Goal: Check status

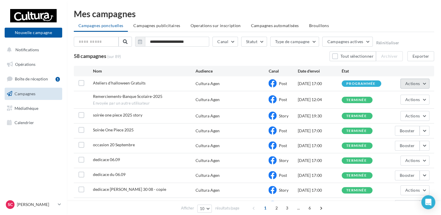
click at [420, 84] on span "Actions" at bounding box center [413, 83] width 15 height 5
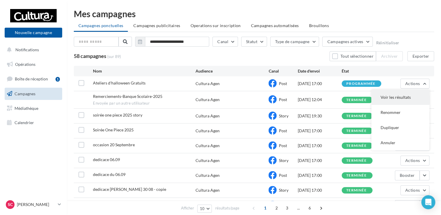
click at [395, 95] on button "Voir les résultats" at bounding box center [401, 97] width 58 height 15
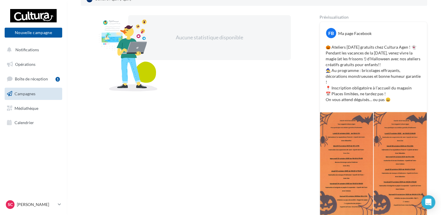
scroll to position [95, 0]
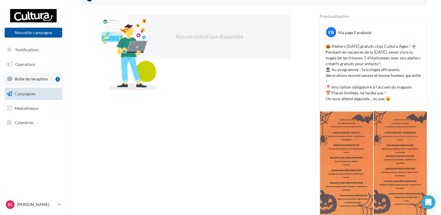
click at [30, 79] on span "Boîte de réception" at bounding box center [31, 78] width 33 height 5
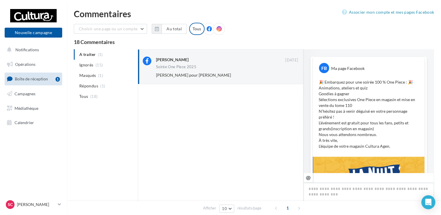
scroll to position [175, 0]
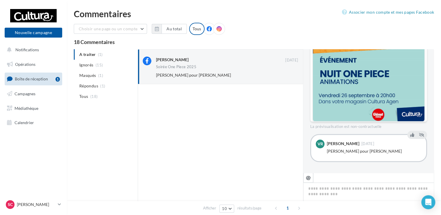
click at [103, 34] on div "Choisir une page ou un compte Cultura Agen (Agen) Au total Réinitialiser Tous" at bounding box center [149, 29] width 151 height 12
